Goal: Task Accomplishment & Management: Complete application form

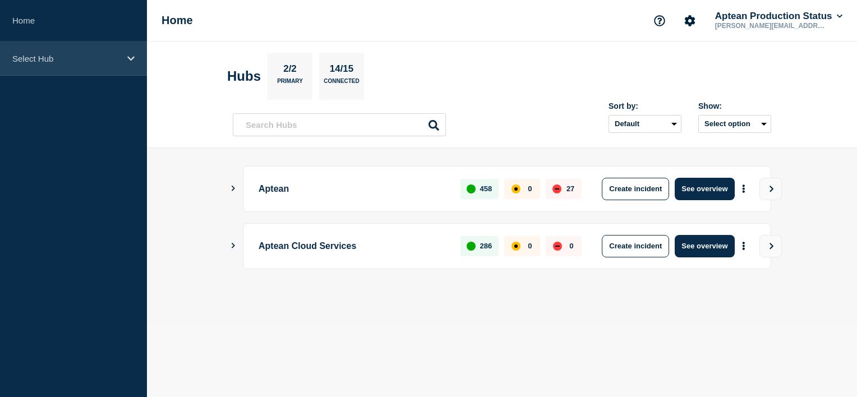
click at [135, 61] on div "Select Hub" at bounding box center [73, 59] width 147 height 34
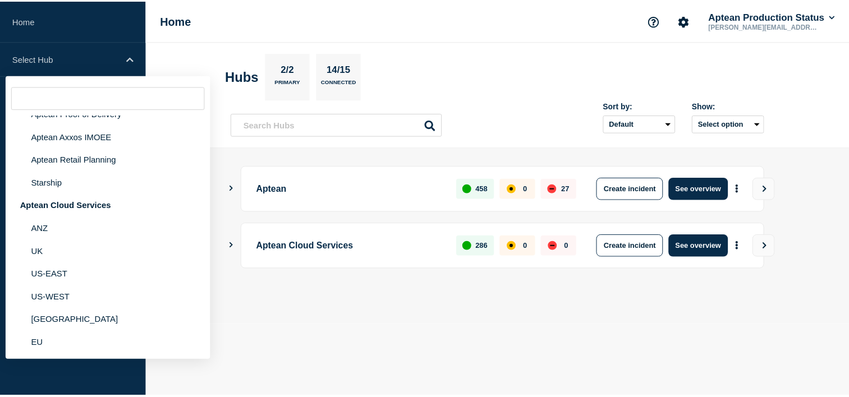
scroll to position [143, 0]
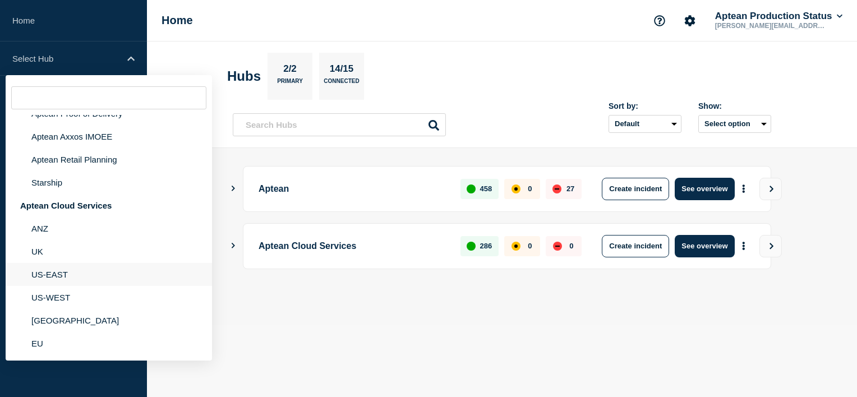
click at [57, 269] on li "US-EAST" at bounding box center [109, 274] width 206 height 23
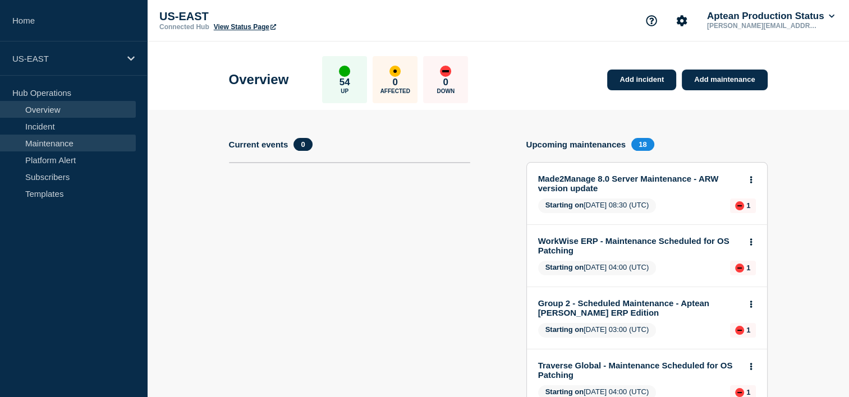
click at [81, 141] on link "Maintenance" at bounding box center [68, 143] width 136 height 17
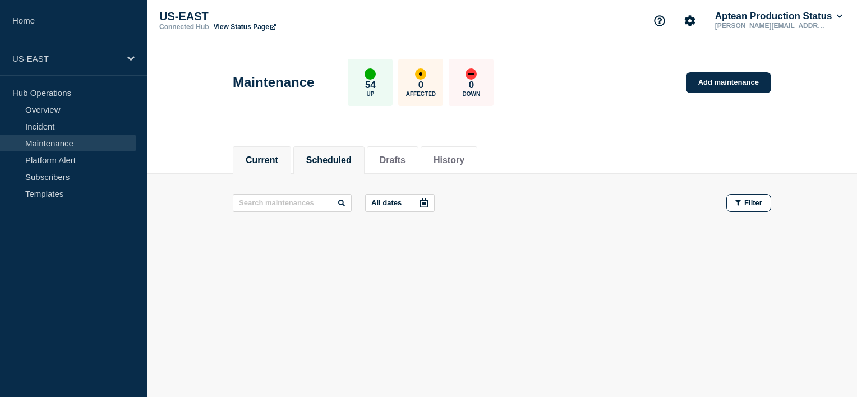
click at [346, 155] on button "Scheduled" at bounding box center [328, 160] width 45 height 10
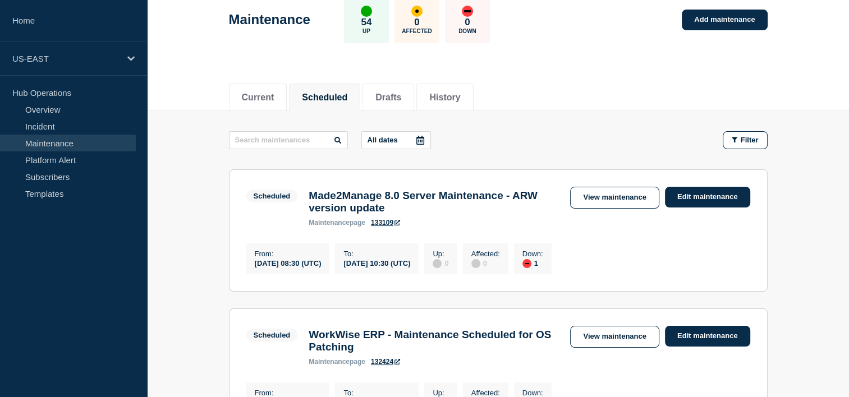
scroll to position [86, 0]
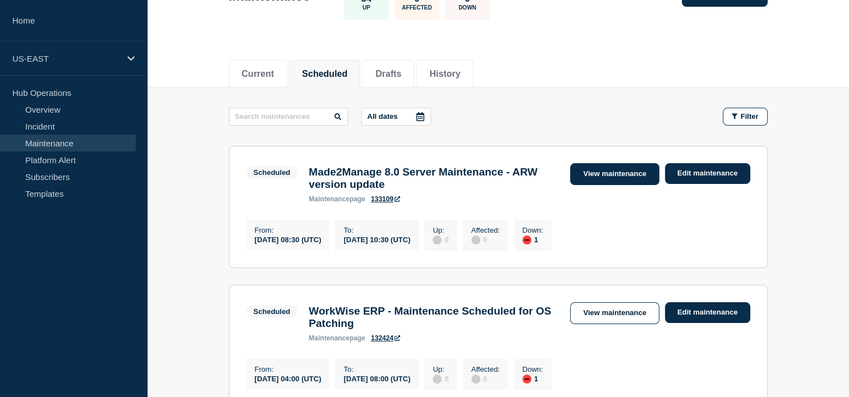
click at [625, 171] on link "View maintenance" at bounding box center [614, 174] width 89 height 22
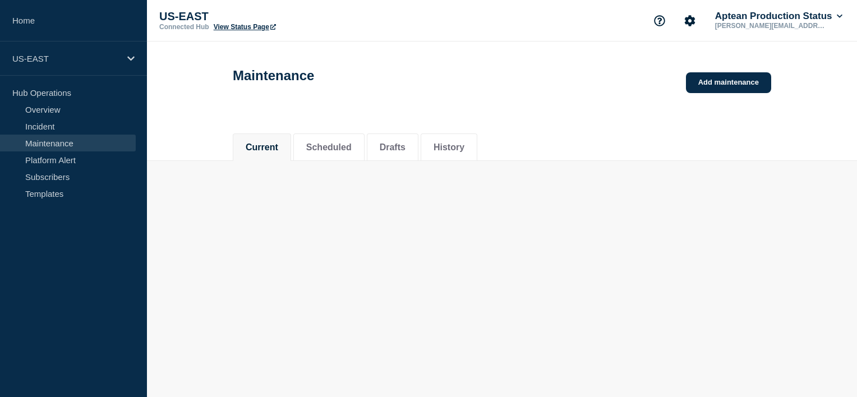
click at [625, 171] on div at bounding box center [502, 172] width 522 height 22
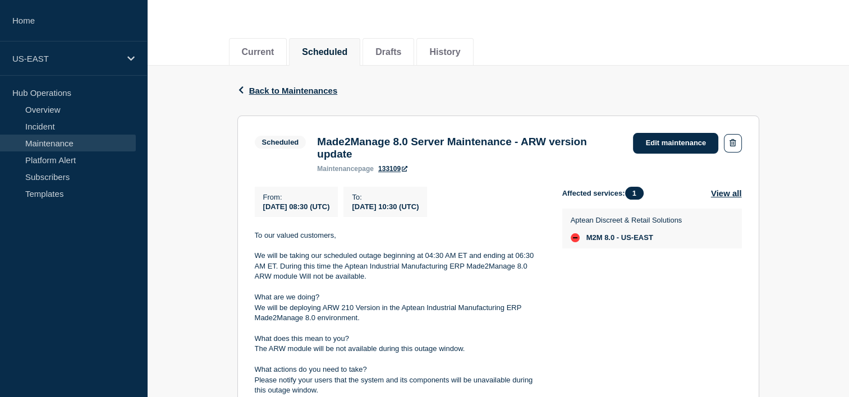
scroll to position [105, 0]
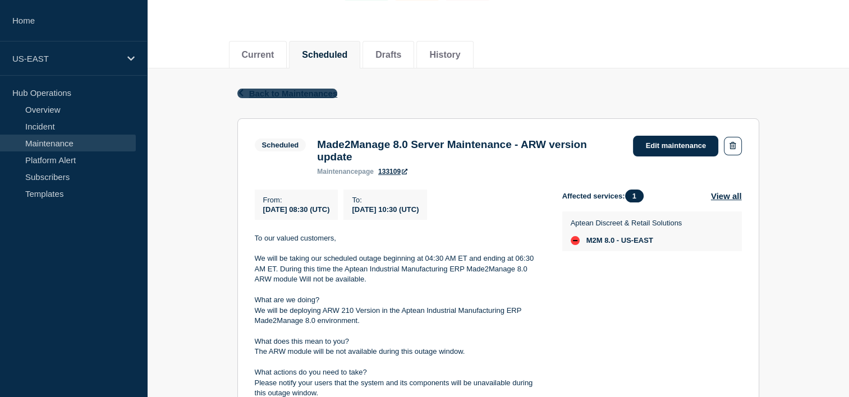
click at [243, 89] on icon "button" at bounding box center [241, 92] width 8 height 7
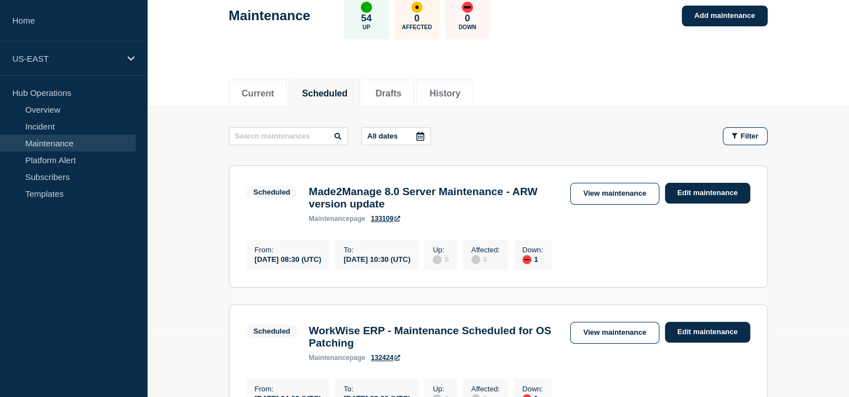
scroll to position [65, 0]
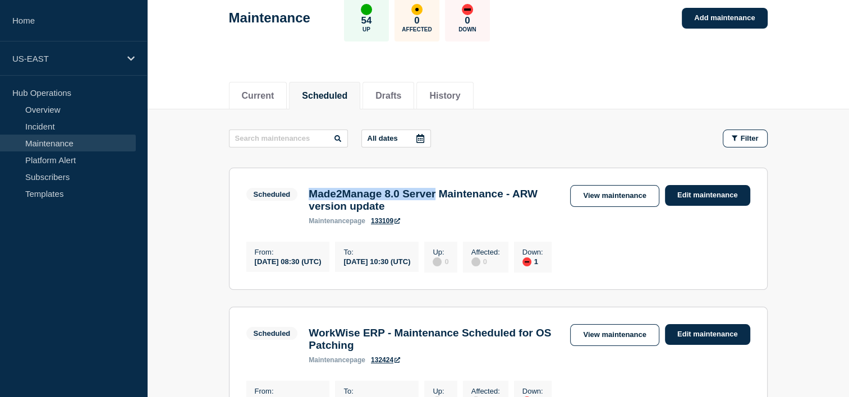
drag, startPoint x: 457, startPoint y: 193, endPoint x: 307, endPoint y: 200, distance: 149.9
click at [307, 200] on div "Made2Manage 8.0 Server Maintenance - ARW version update maintenance page 133109" at bounding box center [433, 206] width 261 height 37
copy h3 "Made2Manage 8.0 Server"
drag, startPoint x: 431, startPoint y: 211, endPoint x: 310, endPoint y: 196, distance: 122.0
click at [310, 196] on h3 "Made2Manage 8.0 Server Maintenance - ARW version update" at bounding box center [434, 200] width 250 height 25
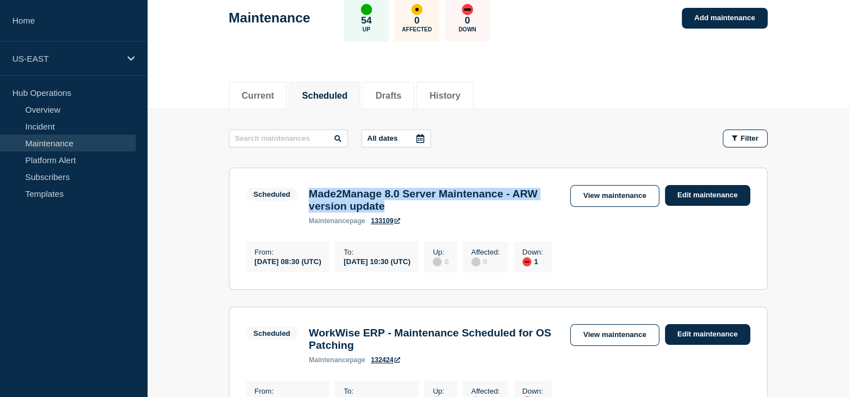
copy h3 "Made2Manage 8.0 Server Maintenance - ARW version update"
click at [704, 27] on link "Add maintenance" at bounding box center [724, 18] width 85 height 21
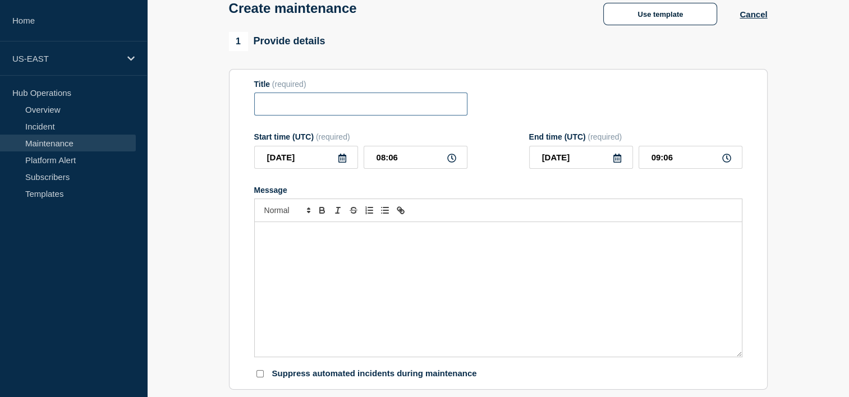
click at [261, 110] on input "Title" at bounding box center [360, 104] width 213 height 23
type input "\"
paste input "Made2Manage 8.0 Server Maintenance - ARW version update"
type input "Made2Manage 8.0 Server Maintenance - ARW version update Completed"
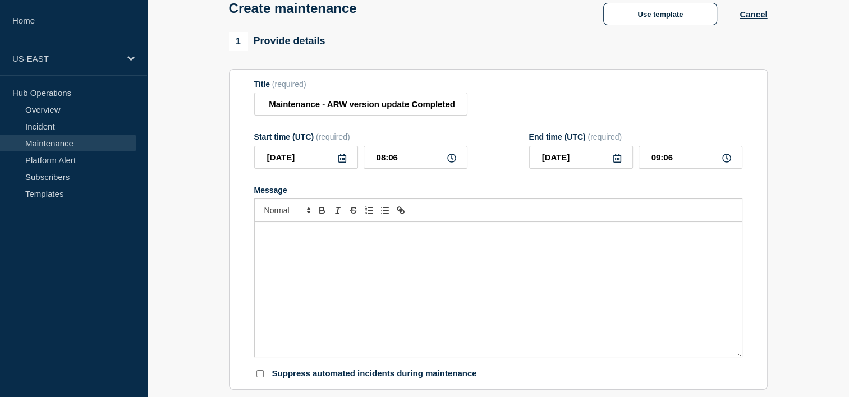
scroll to position [0, 0]
click at [305, 273] on div "Message" at bounding box center [498, 289] width 487 height 135
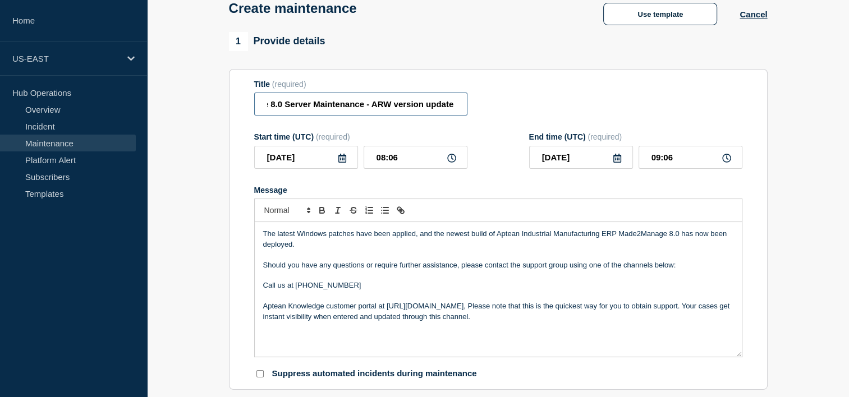
scroll to position [0, 101]
drag, startPoint x: 427, startPoint y: 106, endPoint x: 456, endPoint y: 111, distance: 28.4
click at [456, 111] on input "Made2Manage 8.0 Server Maintenance - ARW version update Completed" at bounding box center [360, 104] width 213 height 23
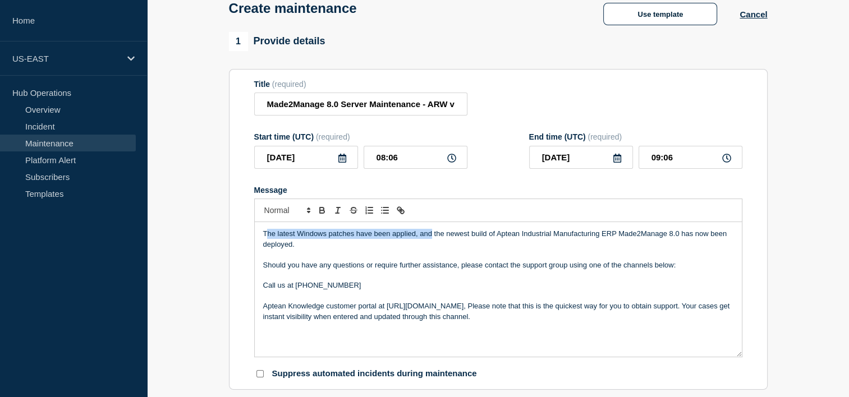
drag, startPoint x: 431, startPoint y: 238, endPoint x: 265, endPoint y: 229, distance: 166.3
click at [265, 229] on div "The latest Windows patches have been applied, and the newest build of Aptean In…" at bounding box center [498, 289] width 487 height 135
click at [298, 250] on p "The latest Windows patches have been applied, and the newest build of Aptean In…" at bounding box center [498, 239] width 470 height 21
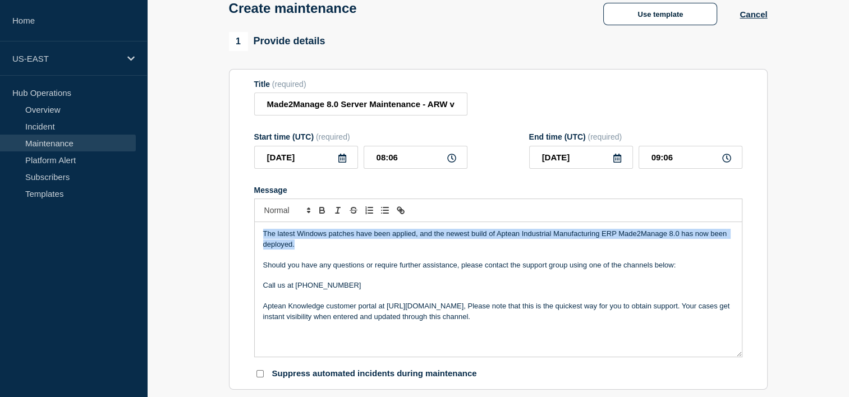
drag, startPoint x: 298, startPoint y: 250, endPoint x: 263, endPoint y: 238, distance: 37.4
click at [263, 238] on p "The latest Windows patches have been applied, and the newest build of Aptean In…" at bounding box center [498, 239] width 470 height 21
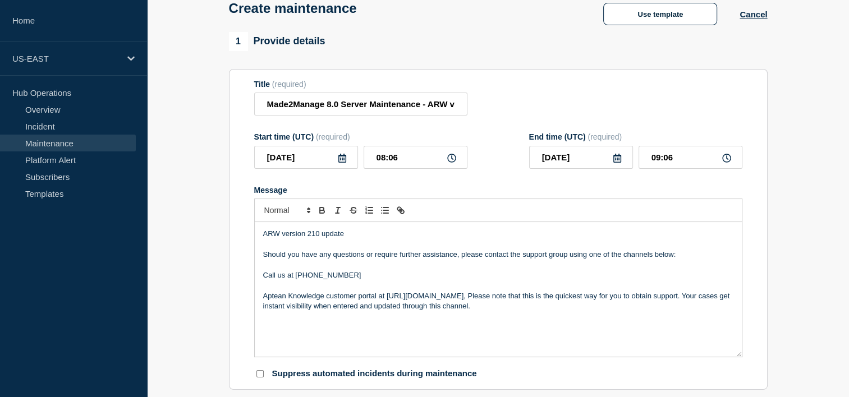
click at [360, 231] on div "ARW version 210 update Should you have any questions or require further assista…" at bounding box center [498, 289] width 487 height 135
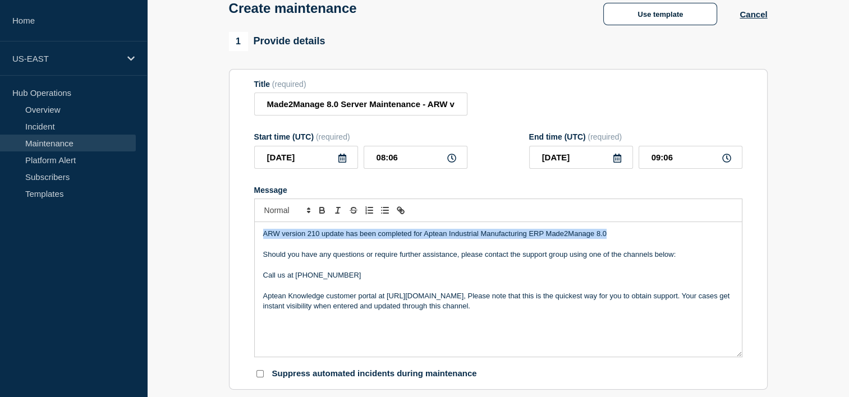
drag, startPoint x: 608, startPoint y: 235, endPoint x: 263, endPoint y: 241, distance: 345.1
click at [263, 239] on p "ARW version 210 update has been completed for Aptean Industrial Manufacturing E…" at bounding box center [498, 234] width 470 height 10
copy p "ARW version 210 update has been completed for Aptean Industrial Manufacturing E…"
click at [412, 239] on p "ARW version 210 update has been completed for Aptean Industrial Manufacturing E…" at bounding box center [498, 234] width 470 height 10
drag, startPoint x: 608, startPoint y: 237, endPoint x: 265, endPoint y: 240, distance: 343.3
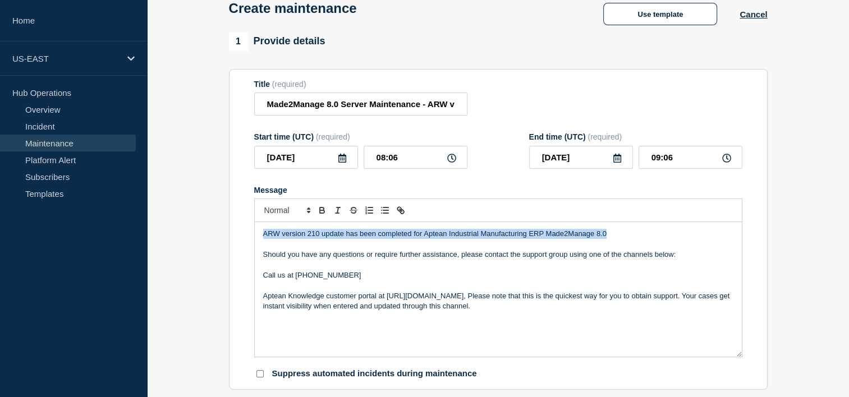
click at [265, 239] on p "ARW version 210 update has been completed for Aptean Industrial Manufacturing E…" at bounding box center [498, 234] width 470 height 10
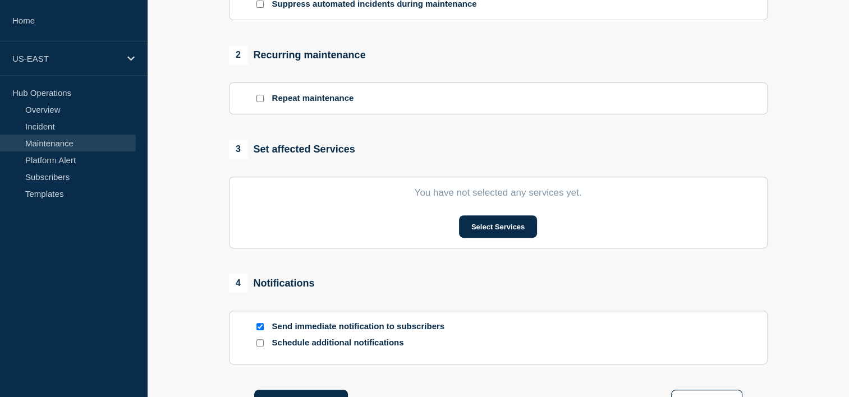
scroll to position [435, 0]
click at [494, 229] on button "Select Services" at bounding box center [498, 225] width 78 height 22
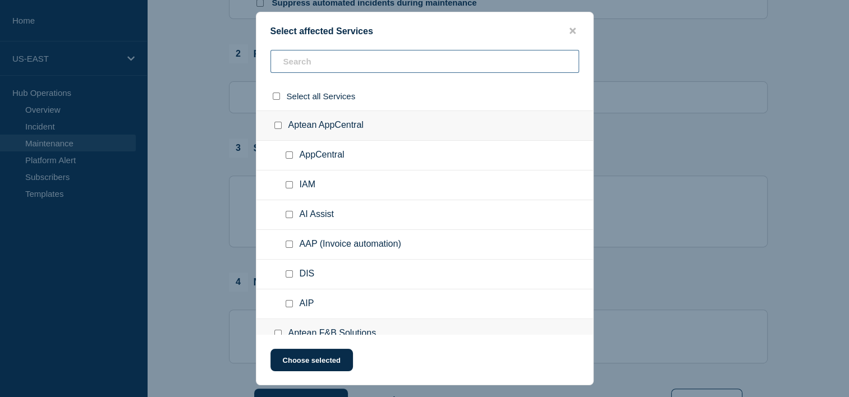
click at [321, 63] on input "text" at bounding box center [424, 61] width 309 height 23
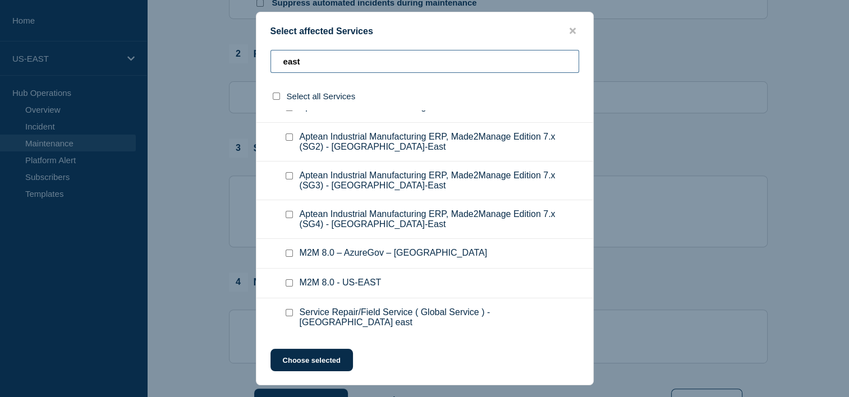
scroll to position [636, 0]
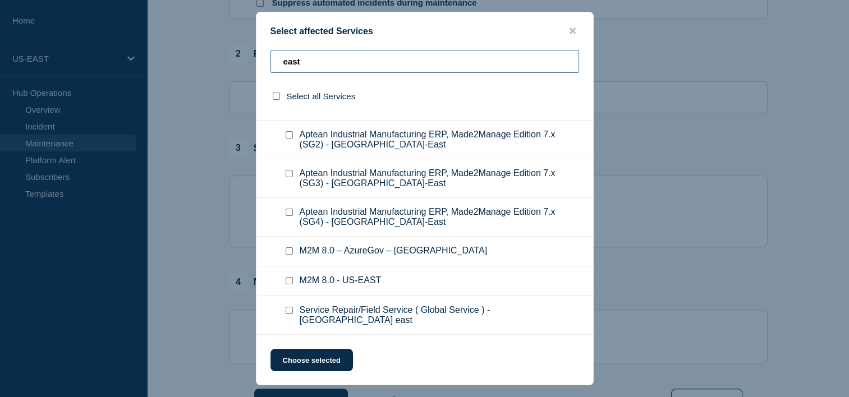
type input "east"
click at [289, 277] on input "M2M 8.0 - US-EAST checkbox" at bounding box center [289, 280] width 7 height 7
checkbox input "true"
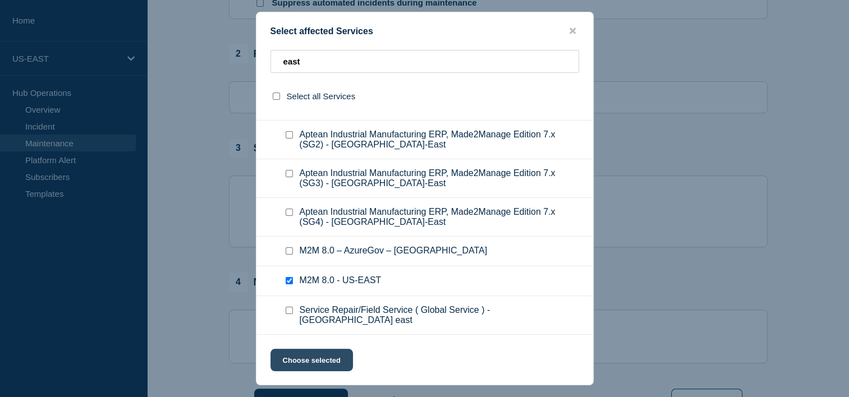
click at [307, 363] on button "Choose selected" at bounding box center [311, 360] width 82 height 22
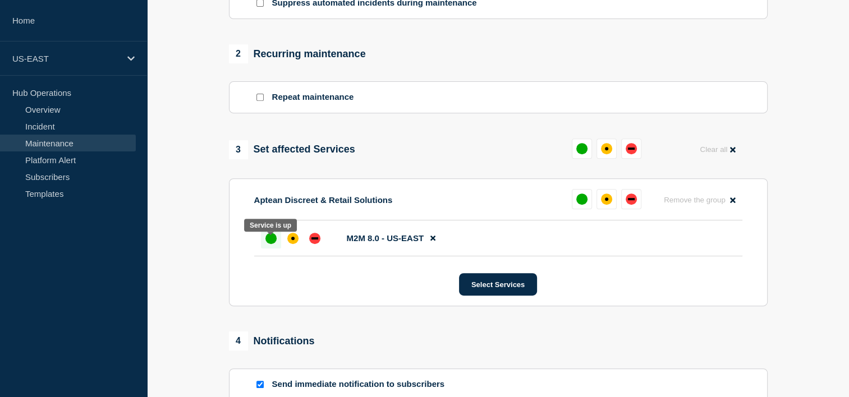
click at [270, 244] on div "up" at bounding box center [270, 238] width 11 height 11
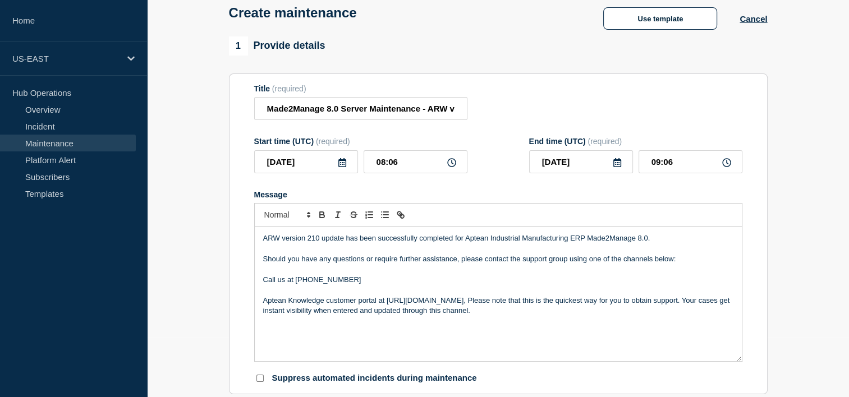
scroll to position [61, 0]
click at [341, 167] on icon at bounding box center [342, 162] width 8 height 9
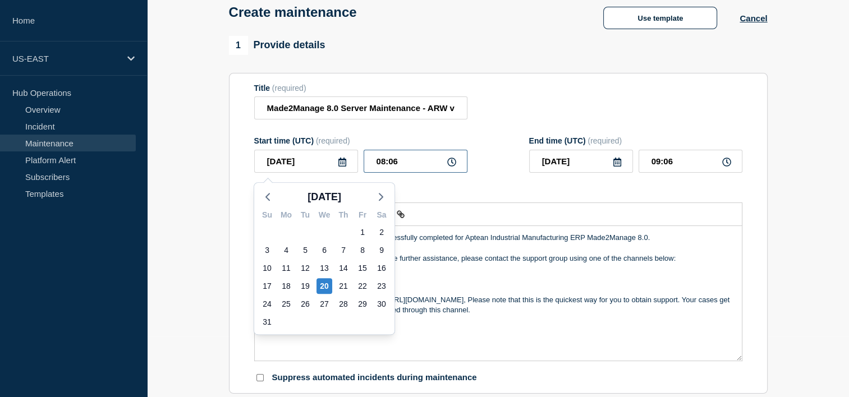
click at [405, 159] on input "08:06" at bounding box center [416, 161] width 104 height 23
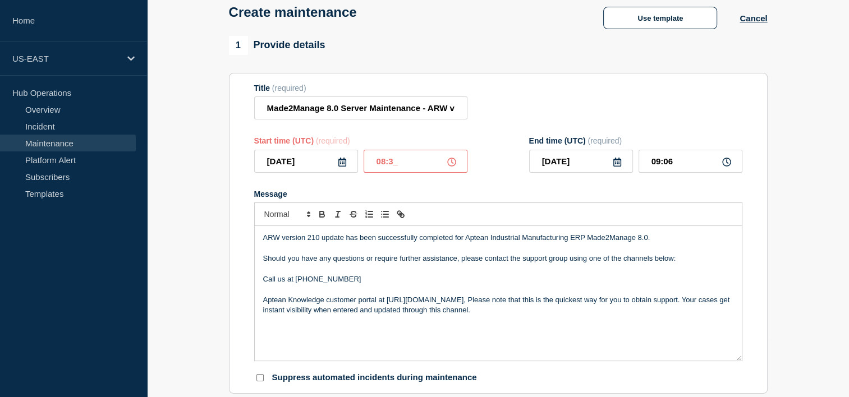
type input "08:30"
click at [660, 168] on input "09:30" at bounding box center [690, 161] width 104 height 23
type input "10:30"
click at [762, 139] on section "Title (required) Made2Manage 8.0 Server Maintenance - ARW version update Comple…" at bounding box center [498, 233] width 539 height 321
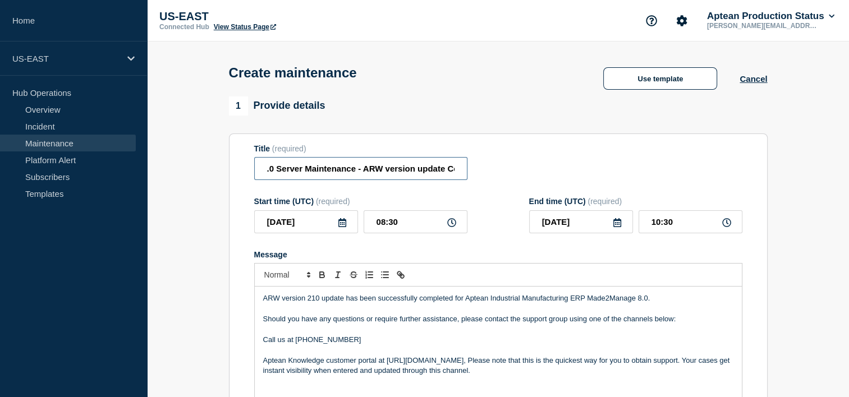
scroll to position [0, 101]
drag, startPoint x: 330, startPoint y: 173, endPoint x: 502, endPoint y: 162, distance: 172.0
click at [502, 162] on div "Title (required) Made2Manage 8.0 Server Maintenance - ARW version update Comple…" at bounding box center [498, 162] width 488 height 36
click at [528, 173] on div "Title (required) Made2Manage 8.0 Server Maintenance - ARW version update Comple…" at bounding box center [498, 162] width 488 height 36
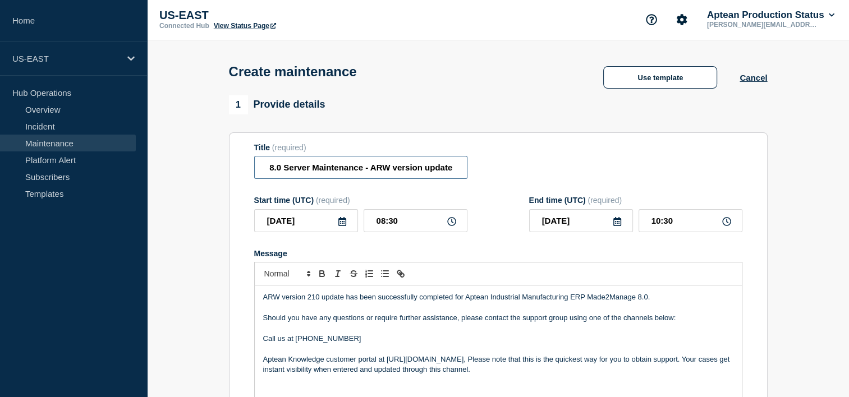
scroll to position [0, 101]
drag, startPoint x: 267, startPoint y: 171, endPoint x: 470, endPoint y: 161, distance: 203.3
click at [470, 161] on div "Title (required) Made2Manage 8.0 Server Maintenance - ARW version update Comple…" at bounding box center [498, 161] width 488 height 36
click at [512, 159] on div "Title (required) Made2Manage 8.0 Server Maintenance - ARW version update Comple…" at bounding box center [498, 161] width 488 height 36
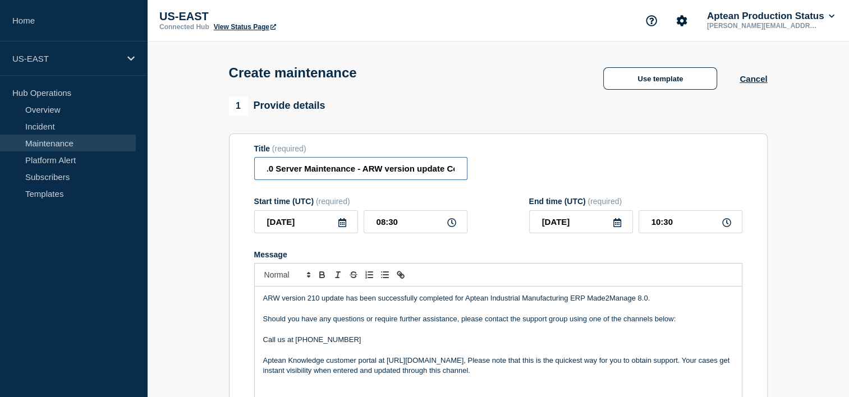
scroll to position [0, 101]
drag, startPoint x: 263, startPoint y: 169, endPoint x: 485, endPoint y: 168, distance: 221.6
click at [485, 168] on div "Title (required) Made2Manage 8.0 Server Maintenance - ARW version update Comple…" at bounding box center [498, 162] width 488 height 36
click at [507, 173] on div "Title (required) Made2Manage 8.0 Server Maintenance - ARW version update Comple…" at bounding box center [498, 162] width 488 height 36
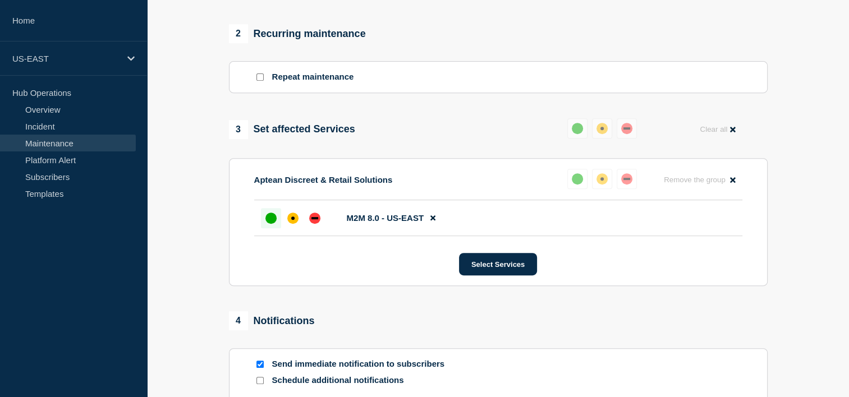
scroll to position [643, 0]
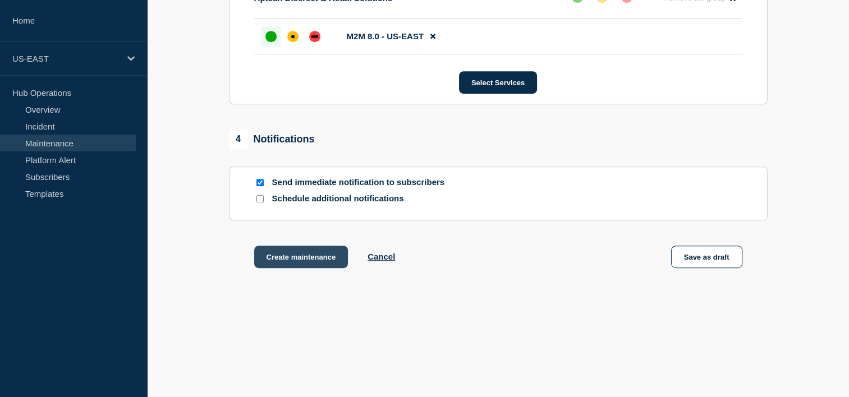
click at [308, 257] on button "Create maintenance" at bounding box center [301, 257] width 94 height 22
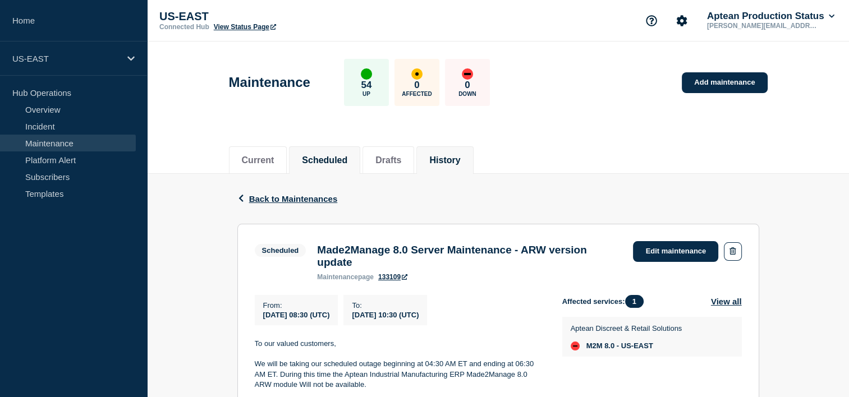
click at [460, 155] on button "History" at bounding box center [444, 160] width 31 height 10
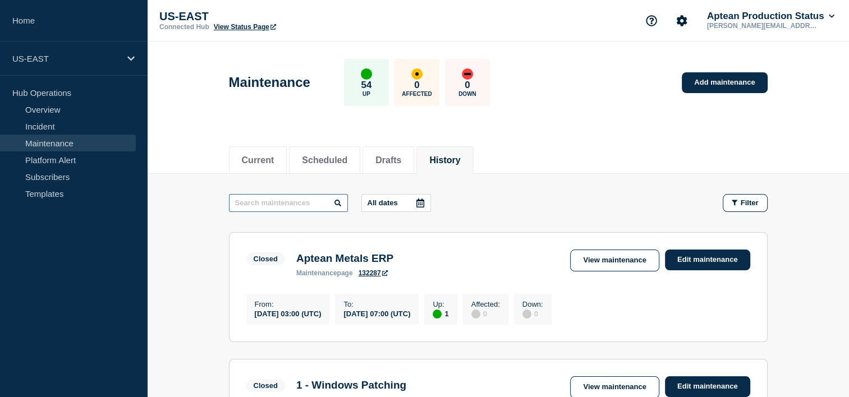
click at [287, 206] on input "text" at bounding box center [288, 203] width 119 height 18
paste input "Made2Manage 8.0 Server"
type input "Made2Manage 8.0 Server"
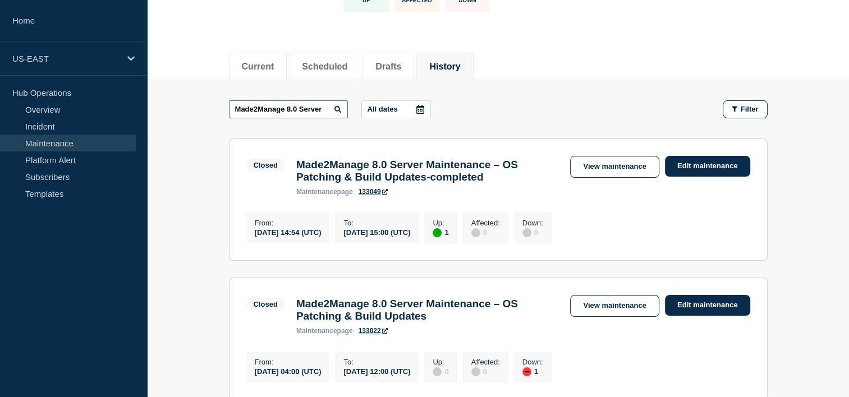
scroll to position [105, 0]
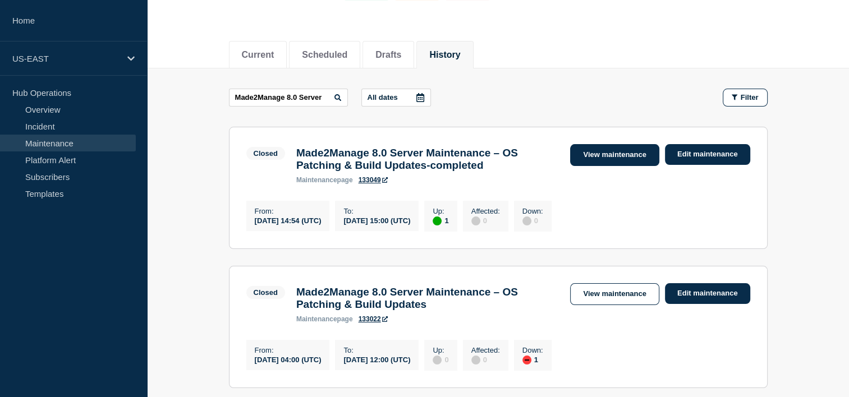
click at [608, 151] on link "View maintenance" at bounding box center [614, 155] width 89 height 22
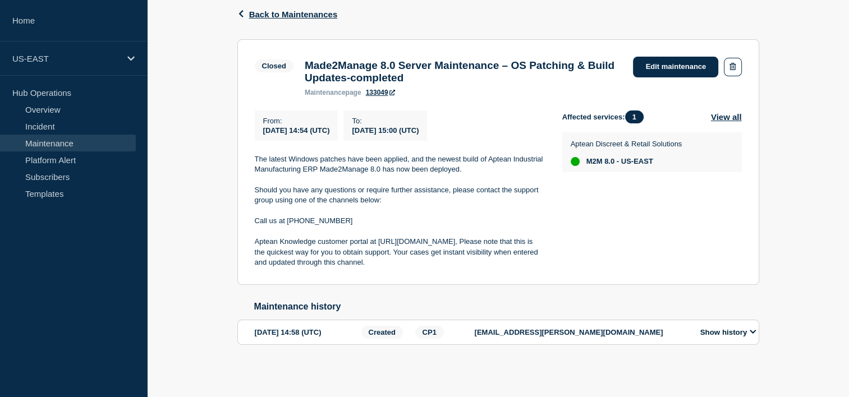
scroll to position [162, 0]
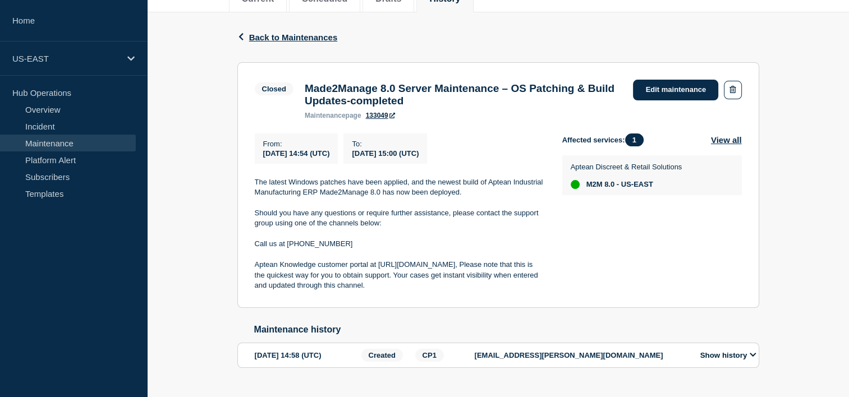
drag, startPoint x: 367, startPoint y: 296, endPoint x: 252, endPoint y: 193, distance: 154.1
click at [252, 193] on section "Closed Made2Manage 8.0 Server Maintenance – OS Patching & Build Updates-complet…" at bounding box center [498, 185] width 522 height 246
copy div "The latest Windows patches have been applied, and the newest build of Aptean In…"
click at [510, 239] on p at bounding box center [399, 234] width 289 height 10
drag, startPoint x: 488, startPoint y: 190, endPoint x: 380, endPoint y: 200, distance: 107.6
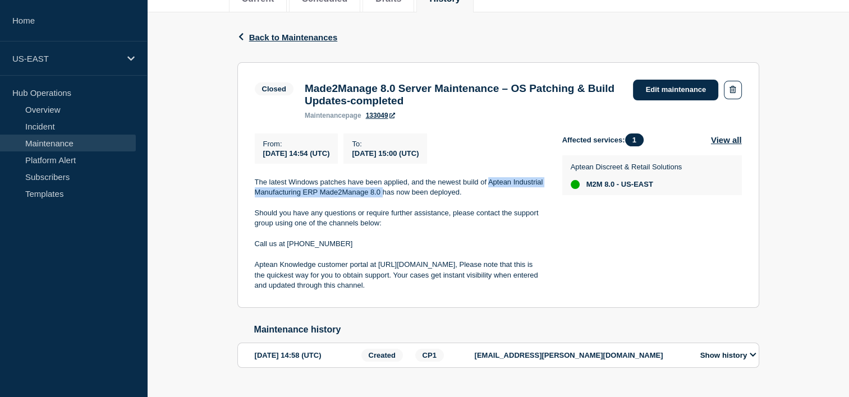
click at [380, 198] on p "The latest Windows patches have been applied, and the newest build of Aptean In…" at bounding box center [399, 187] width 289 height 21
copy p "Aptean Industrial Manufacturing ERP Made2Manage 8.0"
click at [241, 38] on icon "button" at bounding box center [240, 36] width 4 height 7
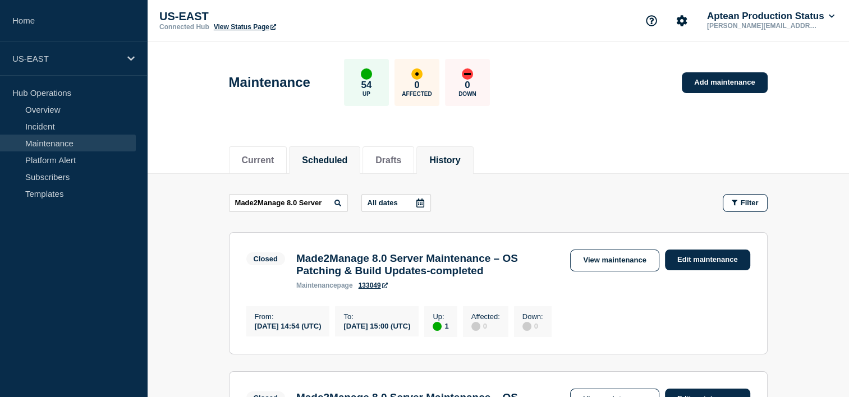
click at [328, 156] on button "Scheduled" at bounding box center [324, 160] width 45 height 10
